Goal: Navigation & Orientation: Find specific page/section

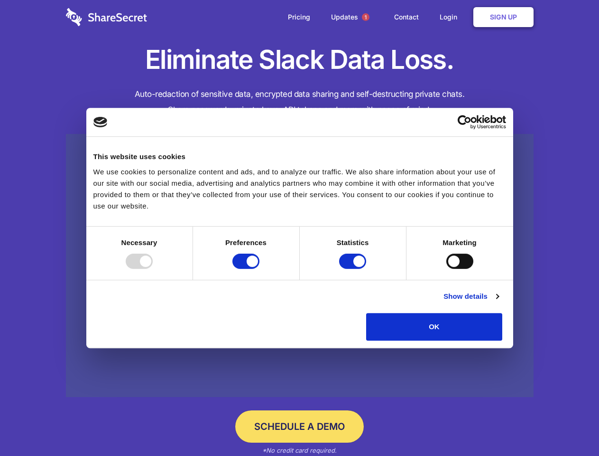
click at [153, 269] on div at bounding box center [139, 260] width 27 height 15
click at [260, 269] on input "Preferences" at bounding box center [246, 260] width 27 height 15
checkbox input "false"
click at [354, 269] on input "Statistics" at bounding box center [352, 260] width 27 height 15
checkbox input "false"
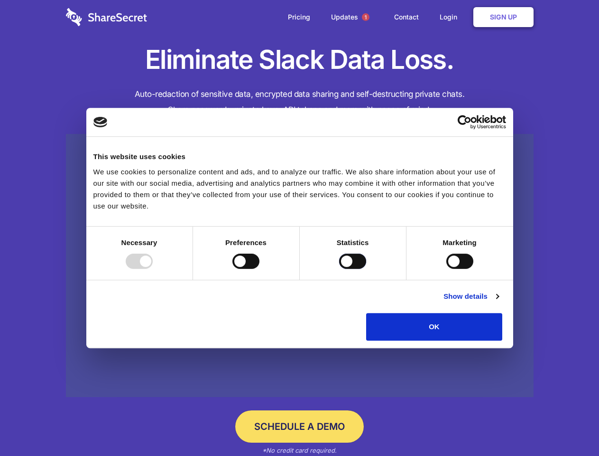
checkbox input "false"
click at [447, 269] on input "Marketing" at bounding box center [460, 260] width 27 height 15
checkbox input "true"
click at [499, 302] on link "Show details" at bounding box center [471, 295] width 55 height 11
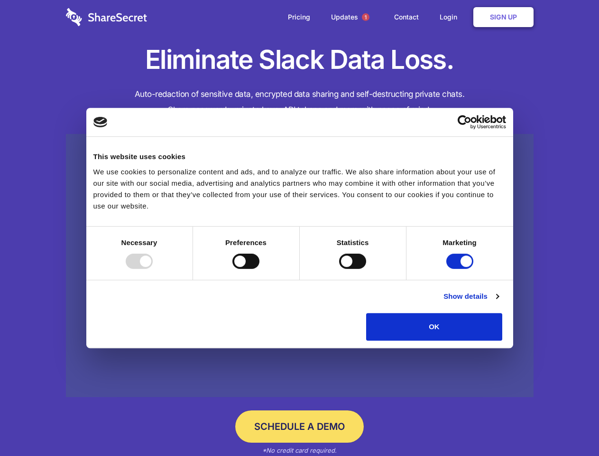
click at [0, 0] on li "Necessary 7 Necessary cookies help make a website usable by enabling basic func…" at bounding box center [0, 0] width 0 height 0
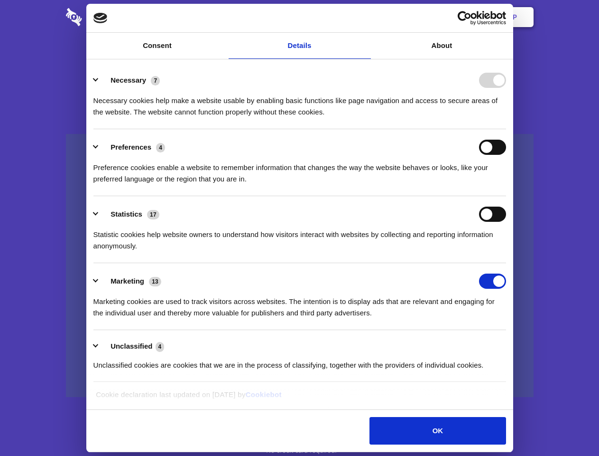
click at [365, 17] on span "1" at bounding box center [366, 17] width 8 height 8
